Goal: Information Seeking & Learning: Learn about a topic

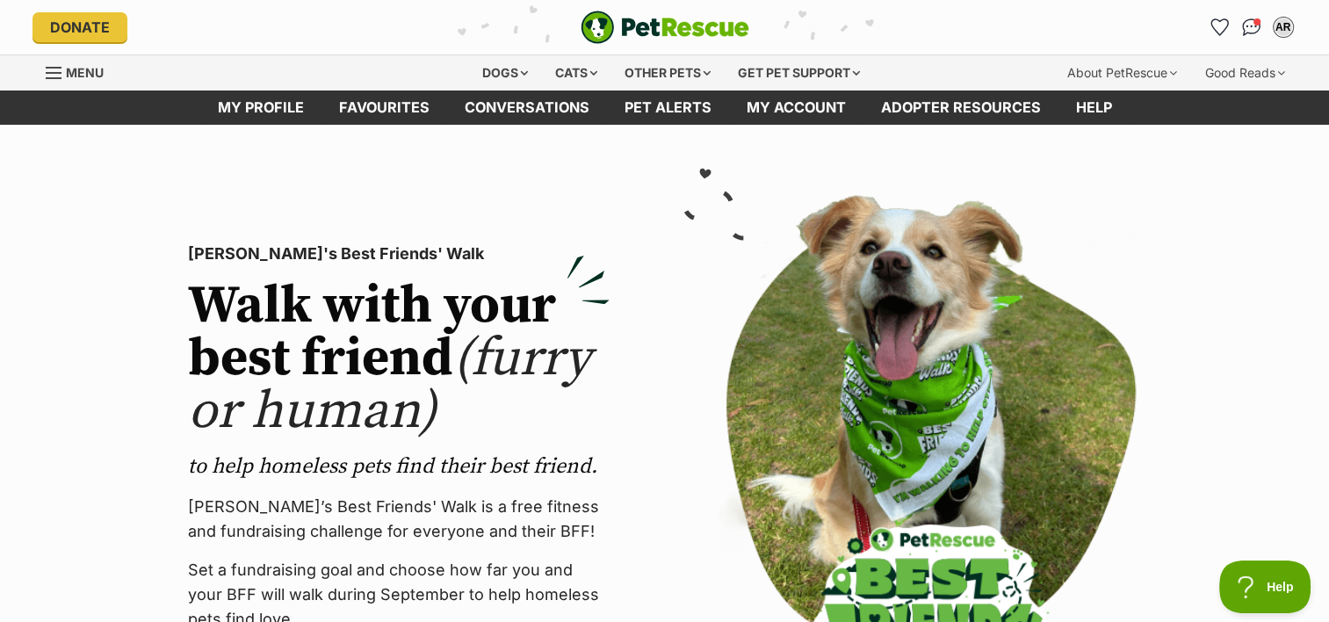
click at [54, 69] on div "Menu" at bounding box center [55, 73] width 18 height 14
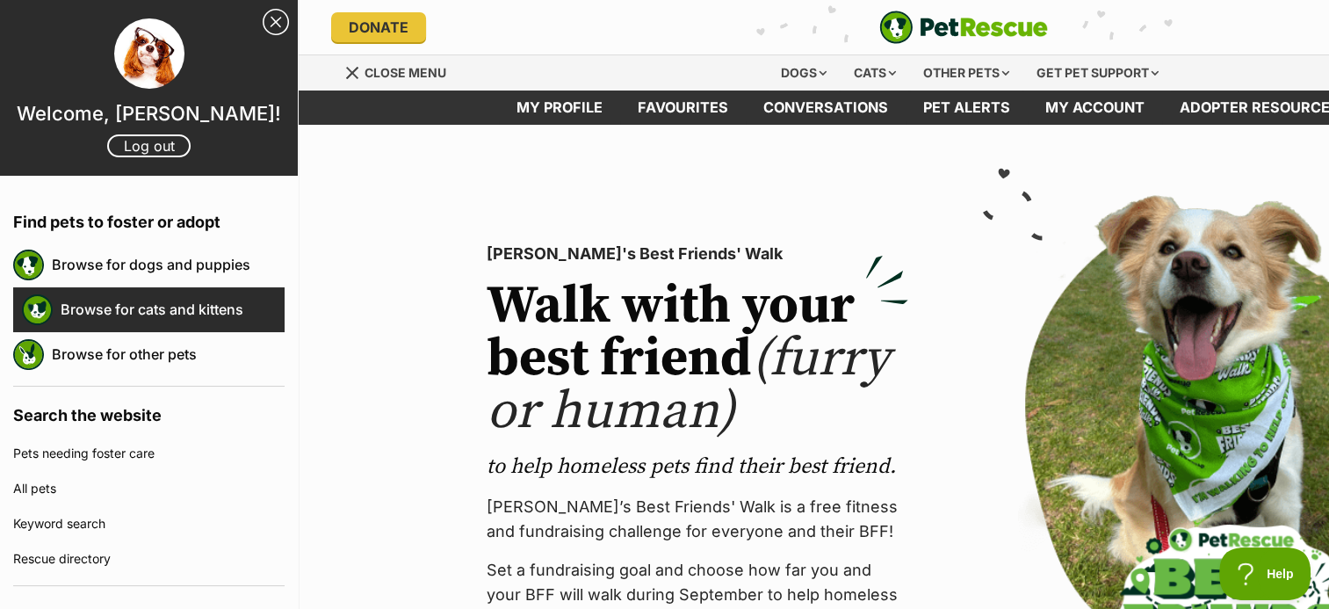
click at [155, 308] on link "Browse for cats and kittens" at bounding box center [173, 309] width 224 height 37
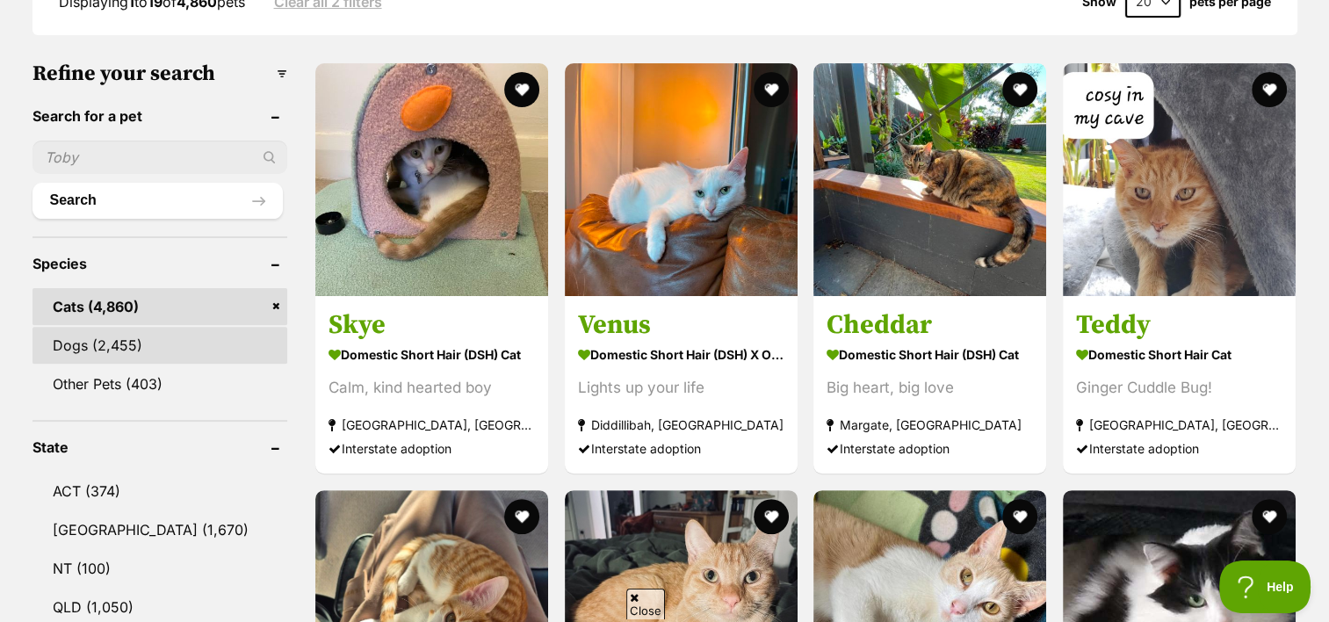
scroll to position [527, 0]
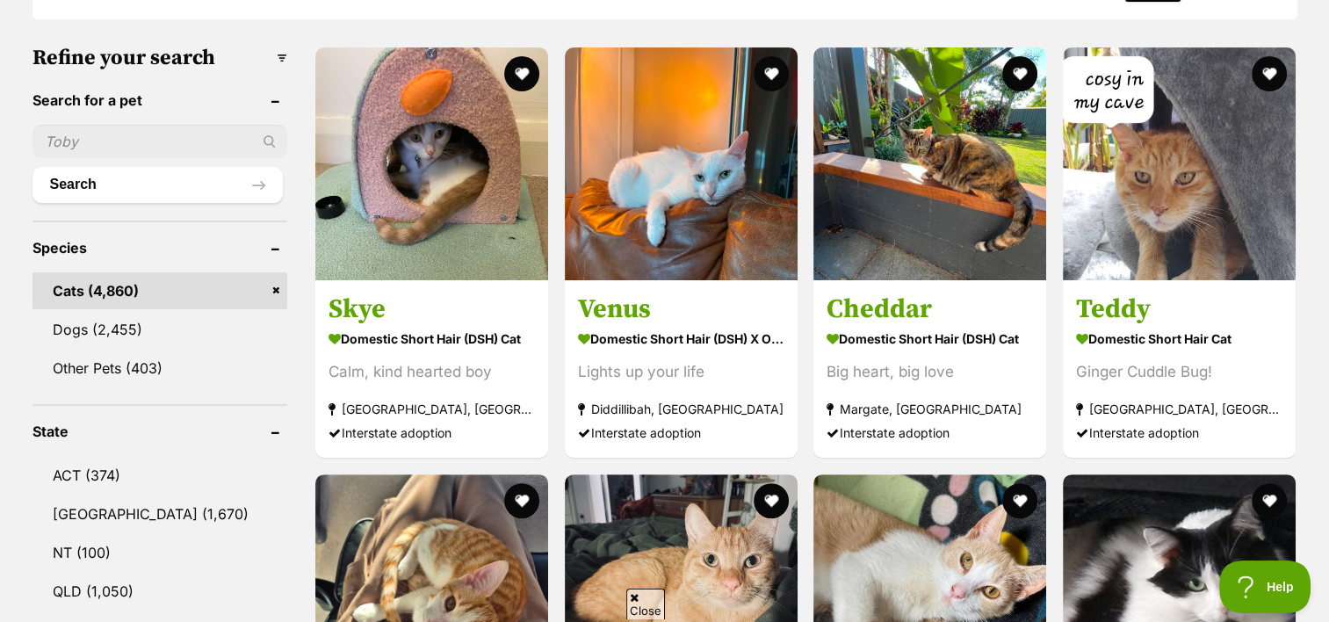
click at [105, 141] on input "text" at bounding box center [160, 141] width 256 height 33
type input "[PERSON_NAME]"
click at [73, 171] on button "Search" at bounding box center [157, 184] width 251 height 35
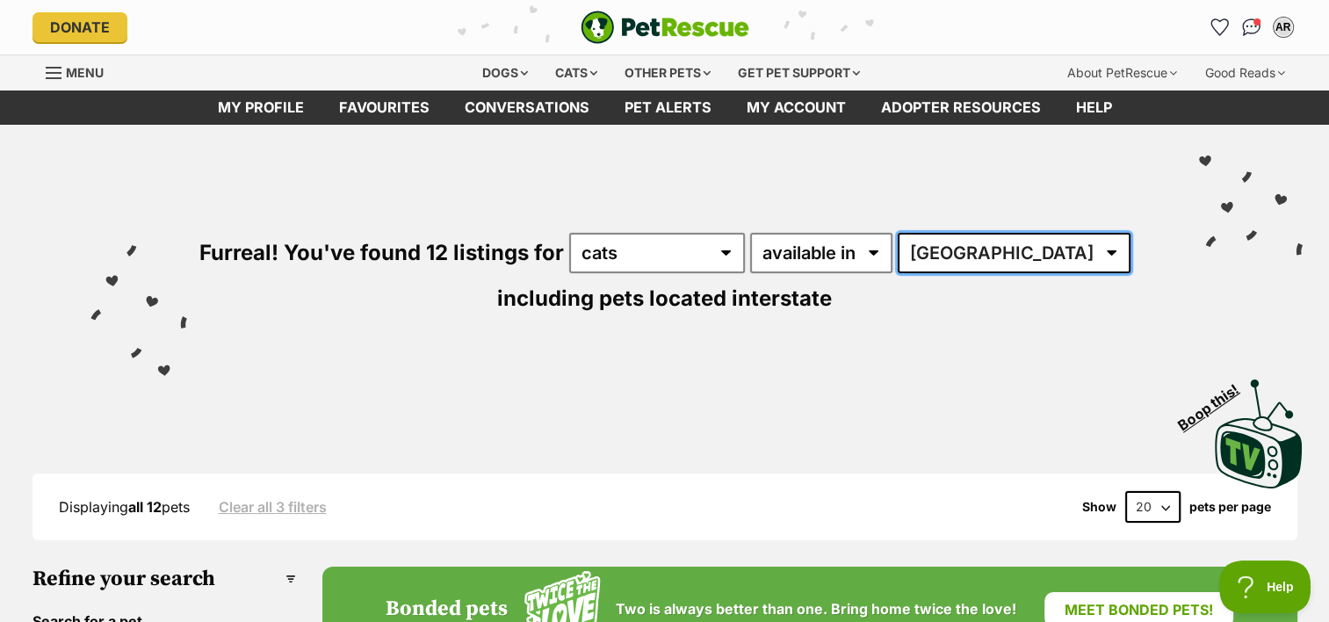
click at [1006, 246] on select "[GEOGRAPHIC_DATA] [GEOGRAPHIC_DATA] [GEOGRAPHIC_DATA] [GEOGRAPHIC_DATA] [GEOGRA…" at bounding box center [1014, 253] width 233 height 40
select select "QLD"
click at [900, 233] on select "[GEOGRAPHIC_DATA] [GEOGRAPHIC_DATA] [GEOGRAPHIC_DATA] [GEOGRAPHIC_DATA] [GEOGRA…" at bounding box center [1014, 253] width 233 height 40
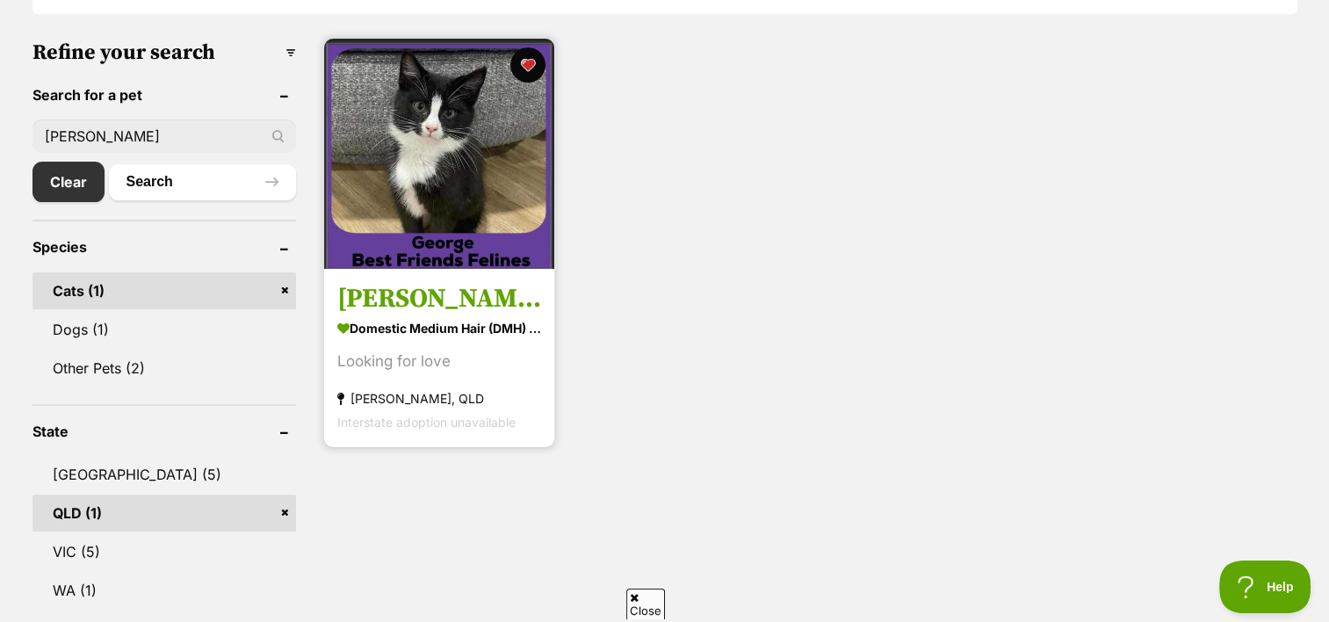
click at [460, 258] on img at bounding box center [439, 154] width 230 height 230
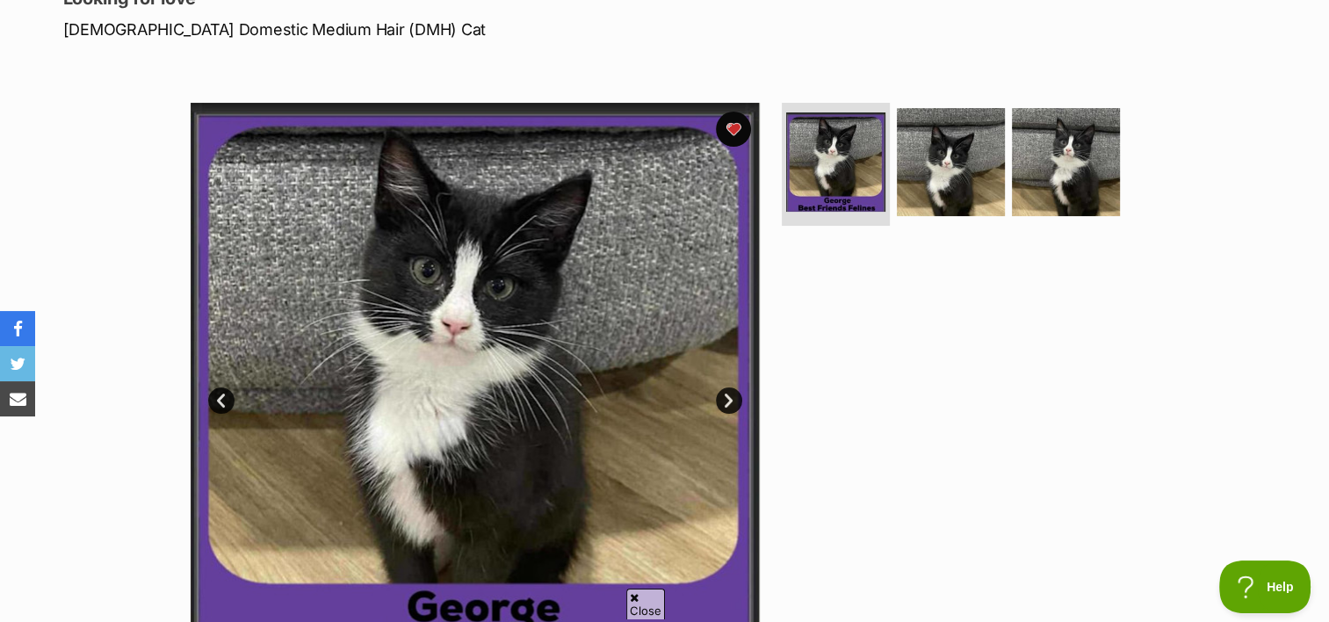
scroll to position [264, 0]
